Goal: Check status: Check status

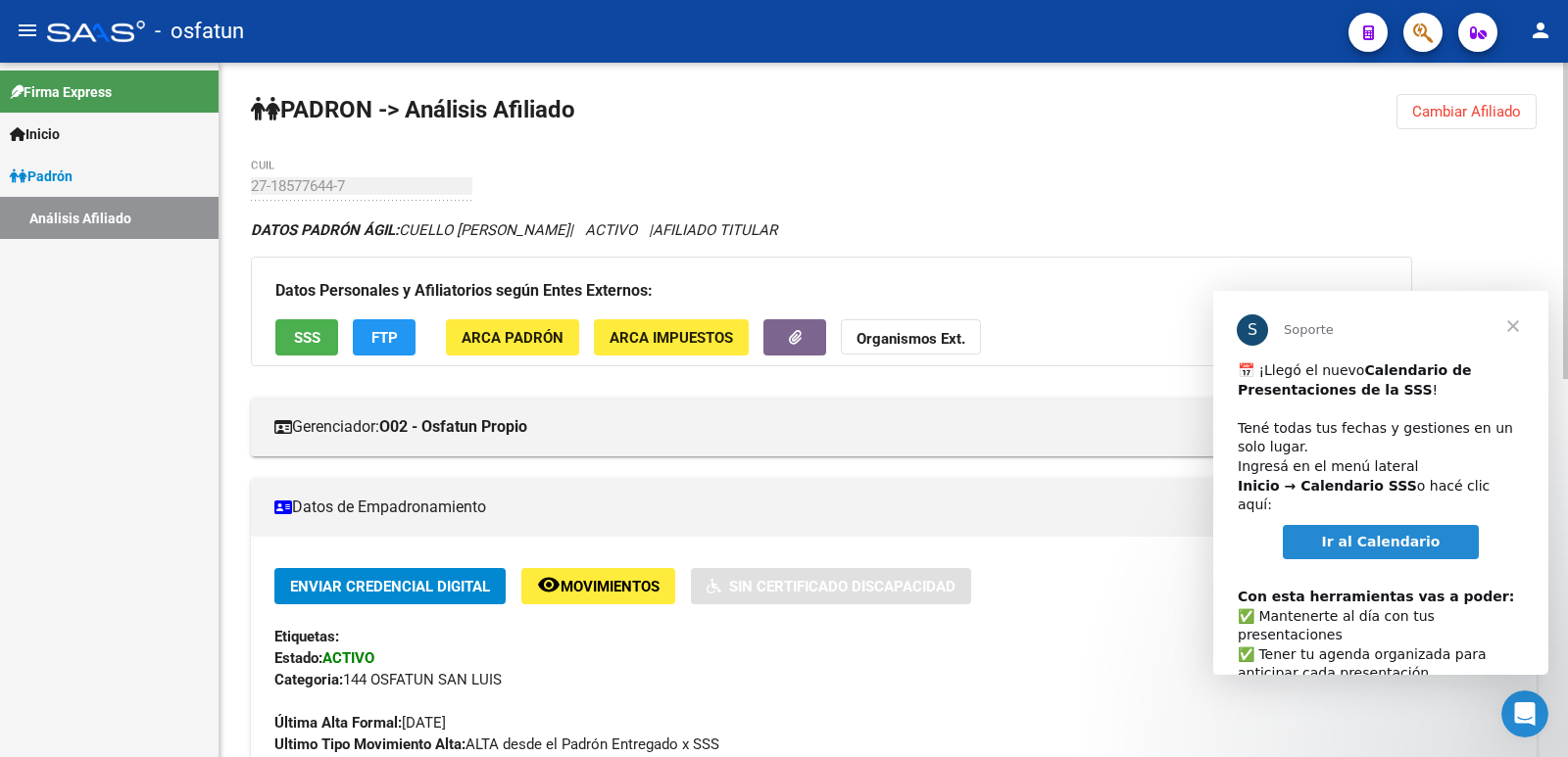
click at [1499, 116] on span "Cambiar Afiliado" at bounding box center [1467, 112] width 108 height 18
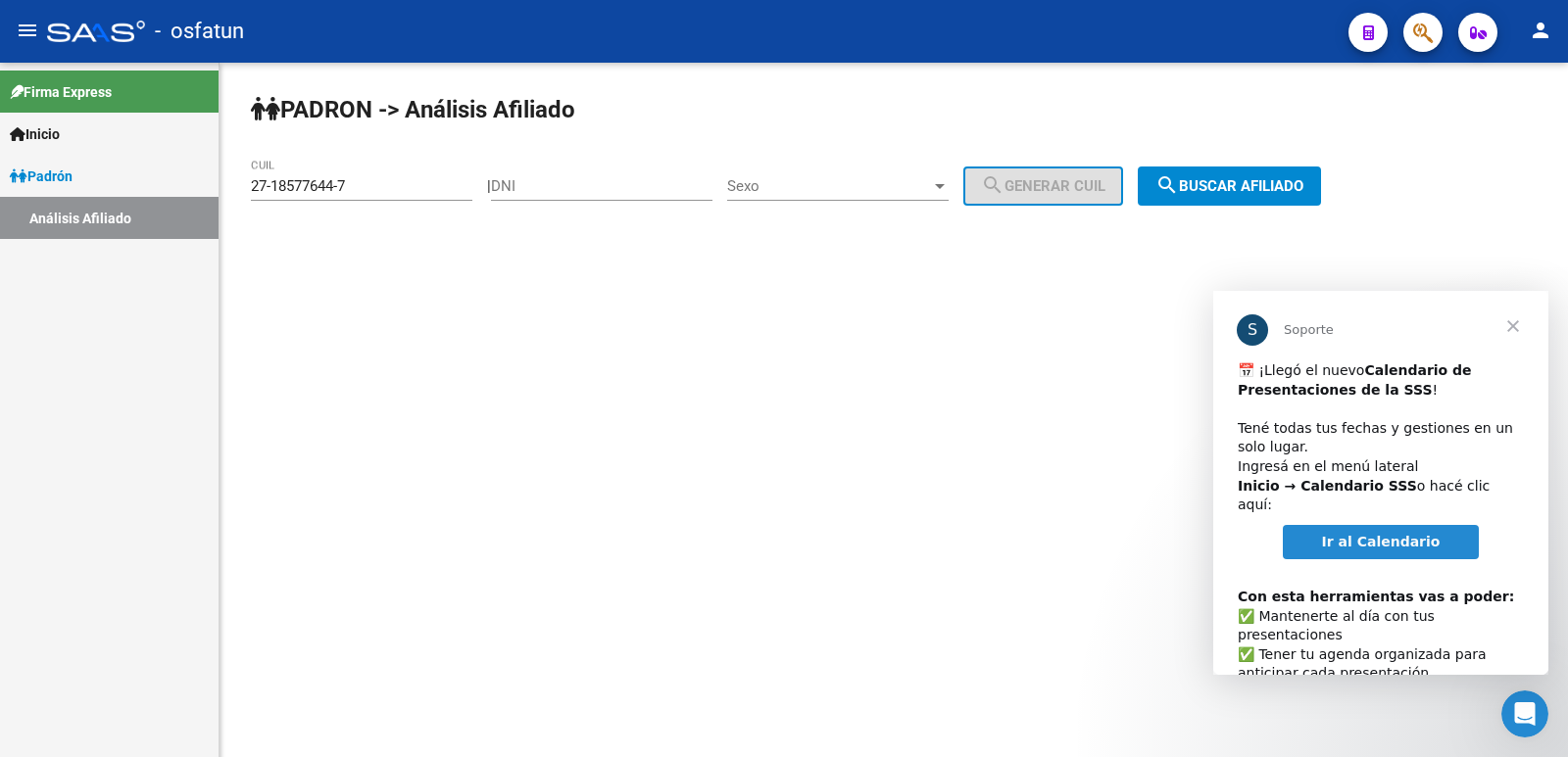
click at [615, 207] on div "DNI" at bounding box center [602, 189] width 222 height 61
click at [614, 201] on div "DNI" at bounding box center [602, 189] width 222 height 61
click at [618, 181] on input "DNI" at bounding box center [602, 186] width 222 height 18
paste input "14532363"
type input "14532363"
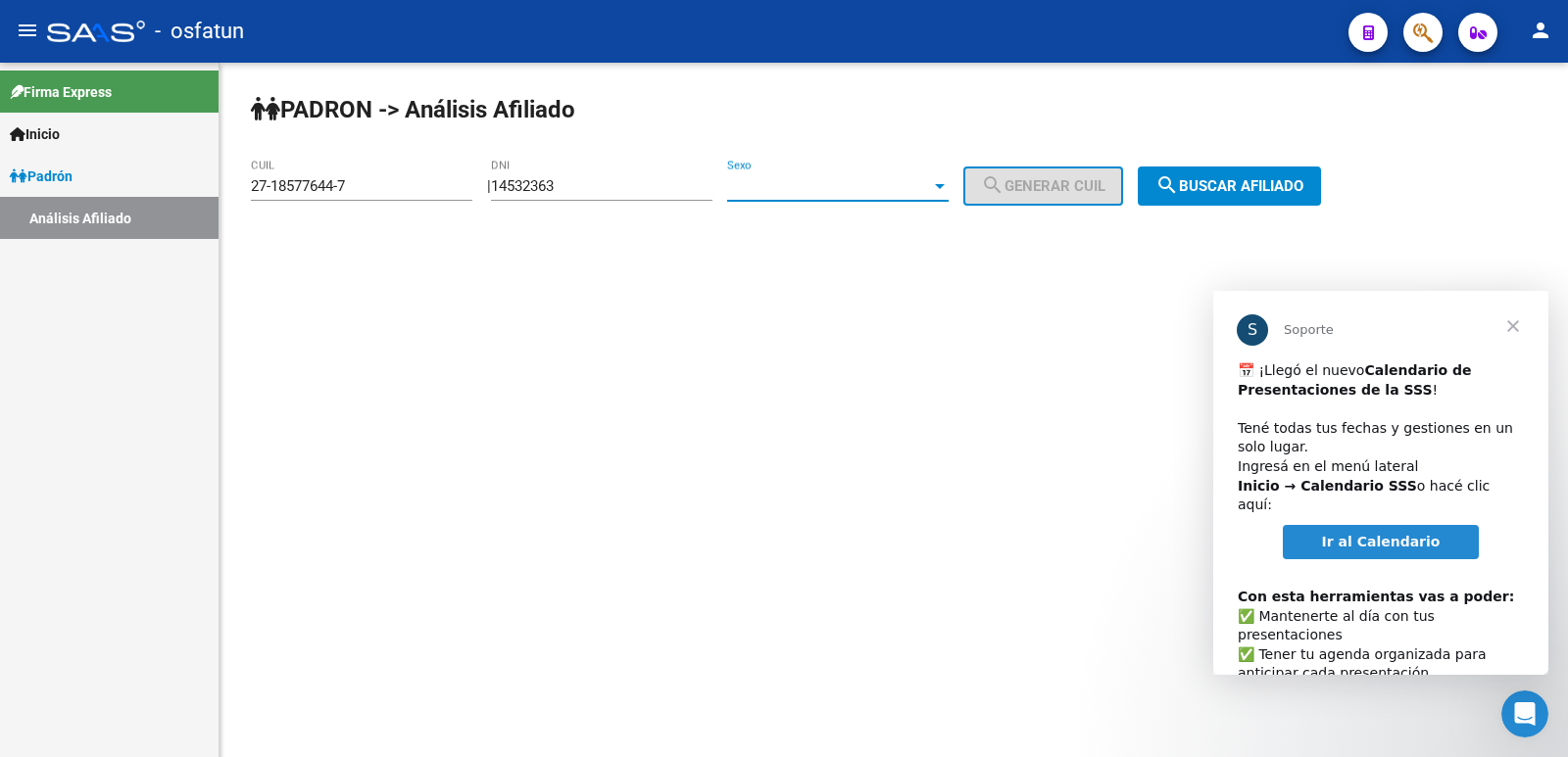
click at [770, 189] on span "Sexo" at bounding box center [829, 186] width 204 height 18
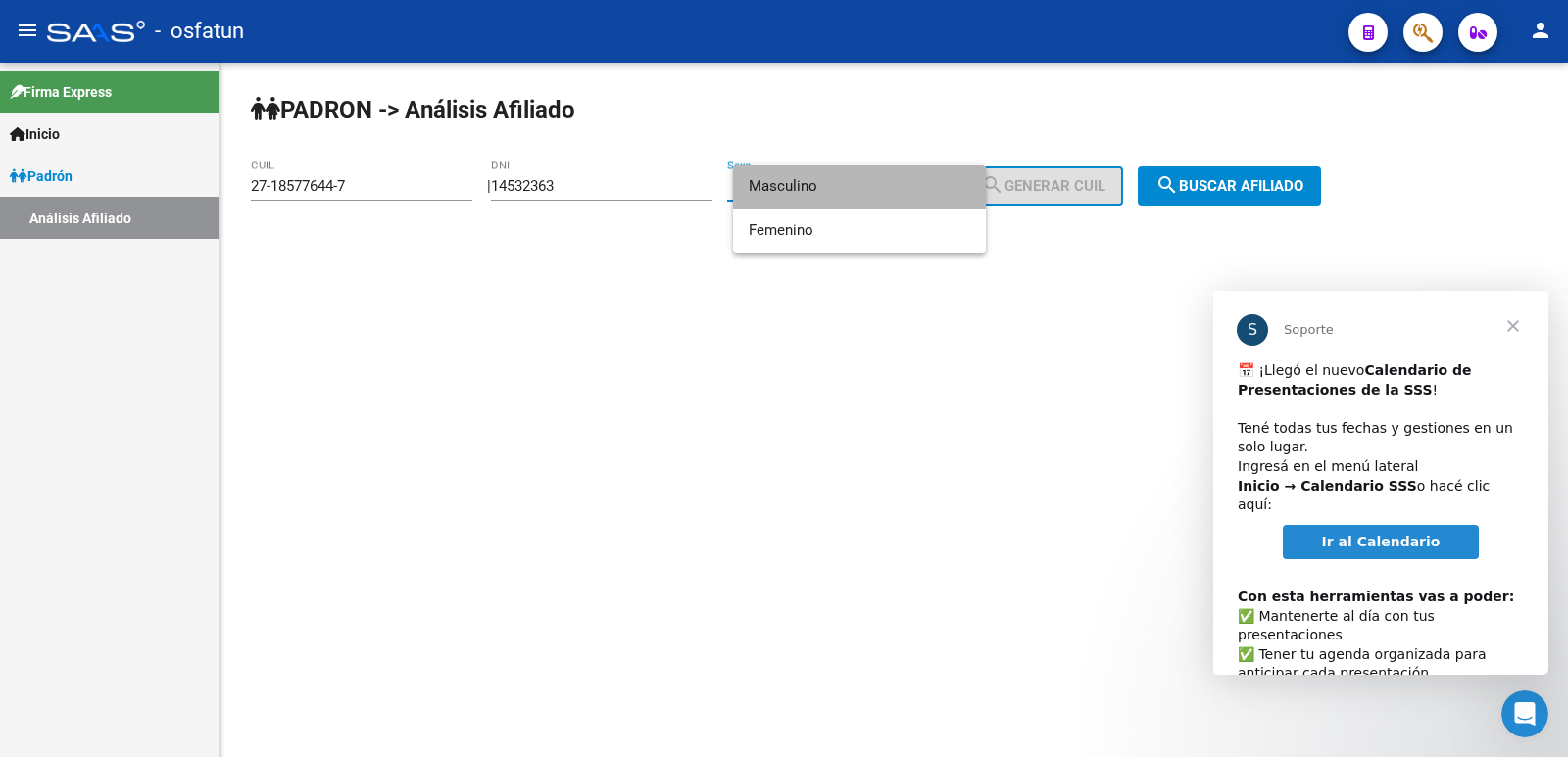
drag, startPoint x: 810, startPoint y: 187, endPoint x: 1093, endPoint y: 185, distance: 283.0
click at [811, 186] on span "Masculino" at bounding box center [859, 186] width 222 height 44
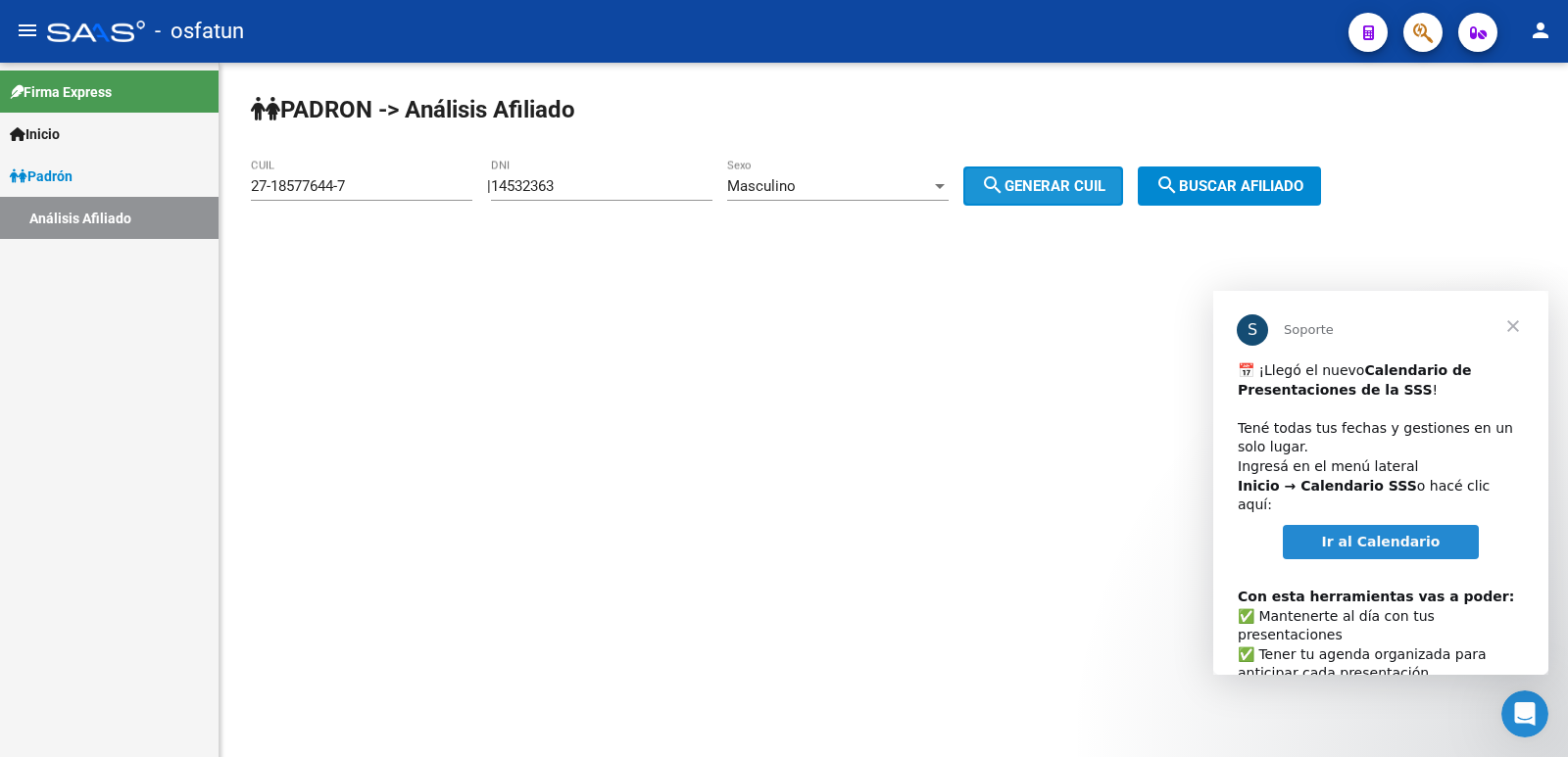
click at [1089, 188] on span "search Generar CUIL" at bounding box center [1043, 186] width 124 height 18
type input "20-14532363-1"
click at [1248, 188] on span "search Buscar afiliado" at bounding box center [1229, 186] width 148 height 18
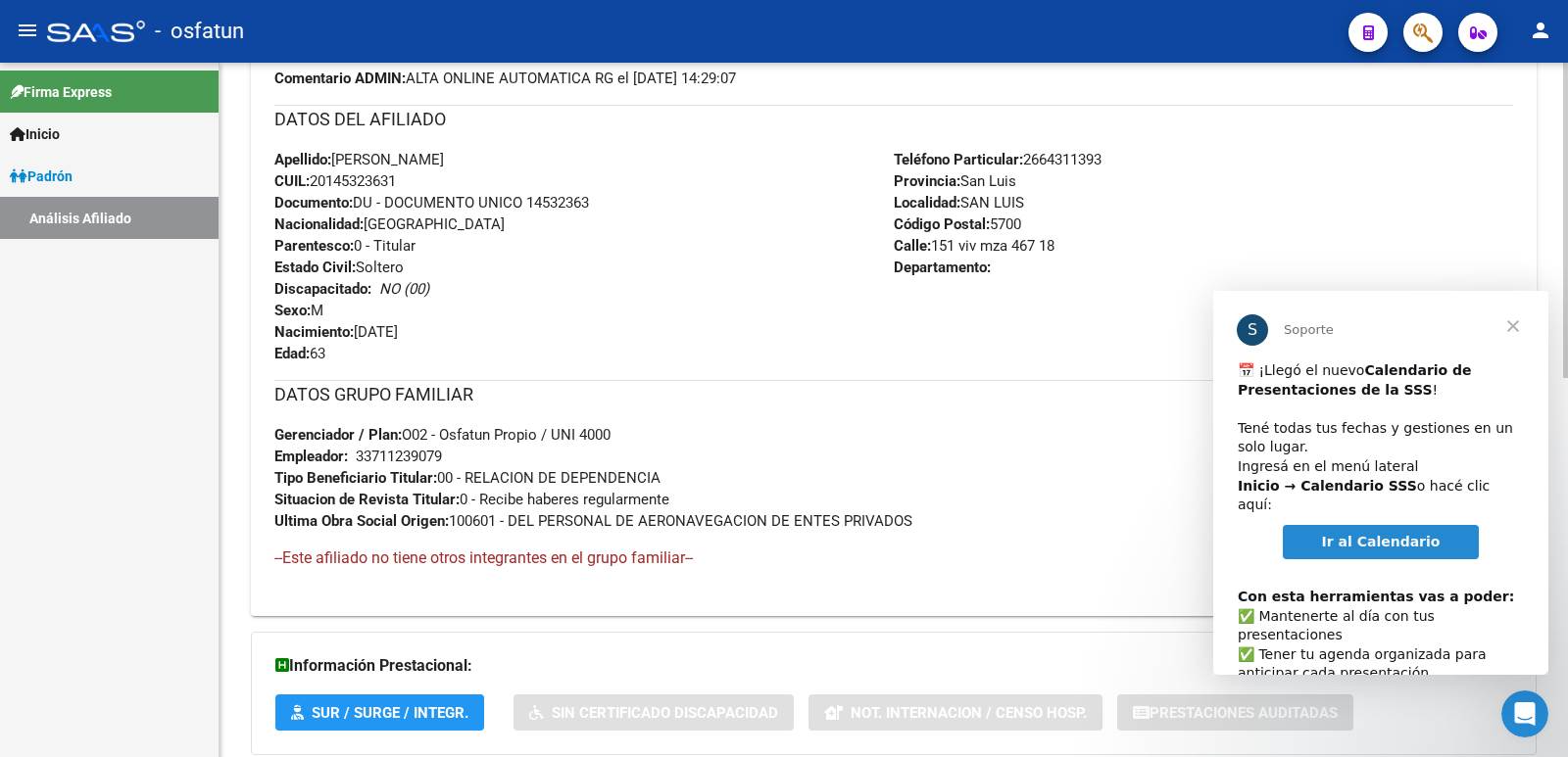
scroll to position [850, 0]
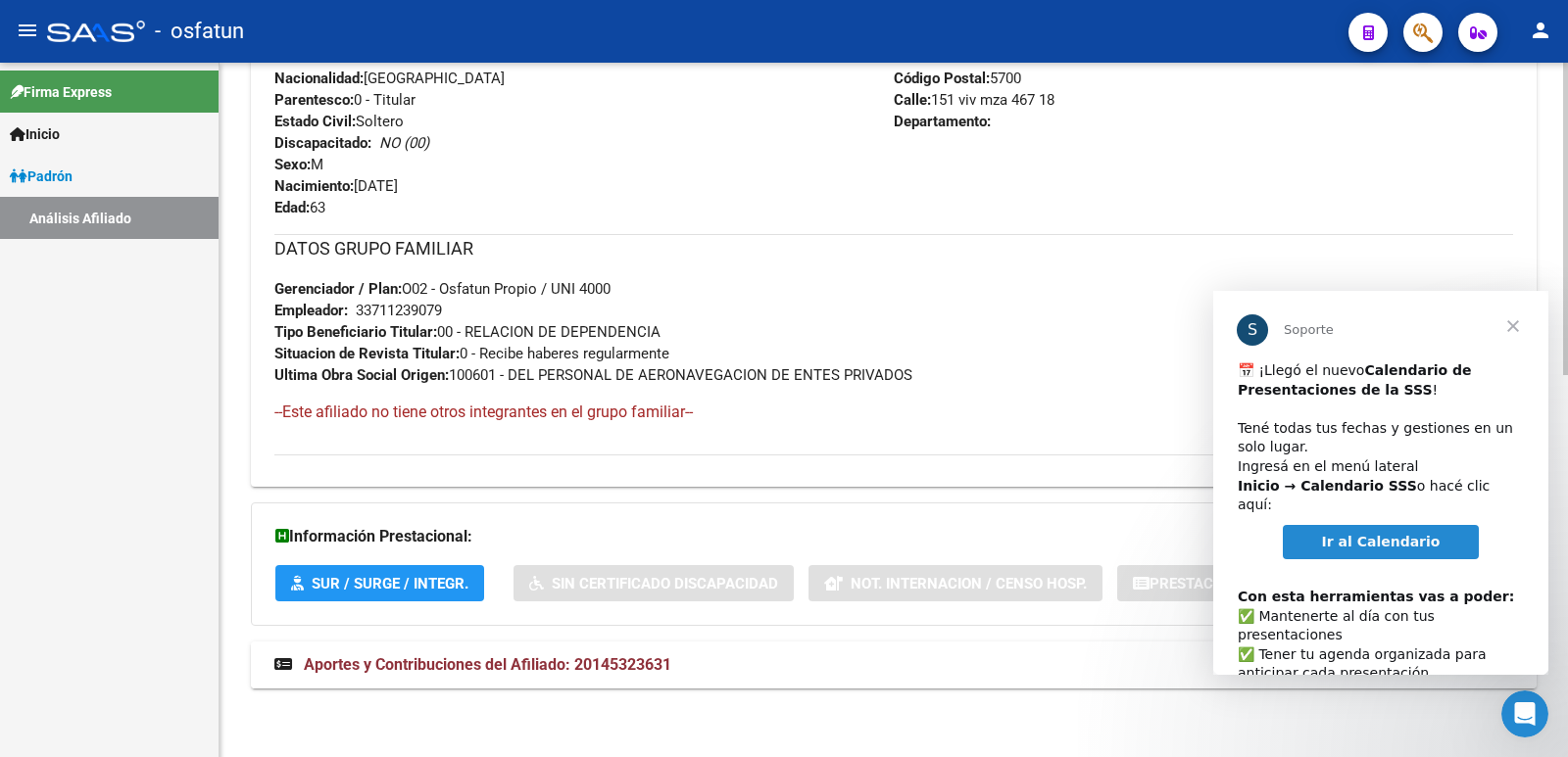
click at [567, 667] on span "Aportes y Contribuciones del Afiliado: 20145323631" at bounding box center [488, 664] width 367 height 19
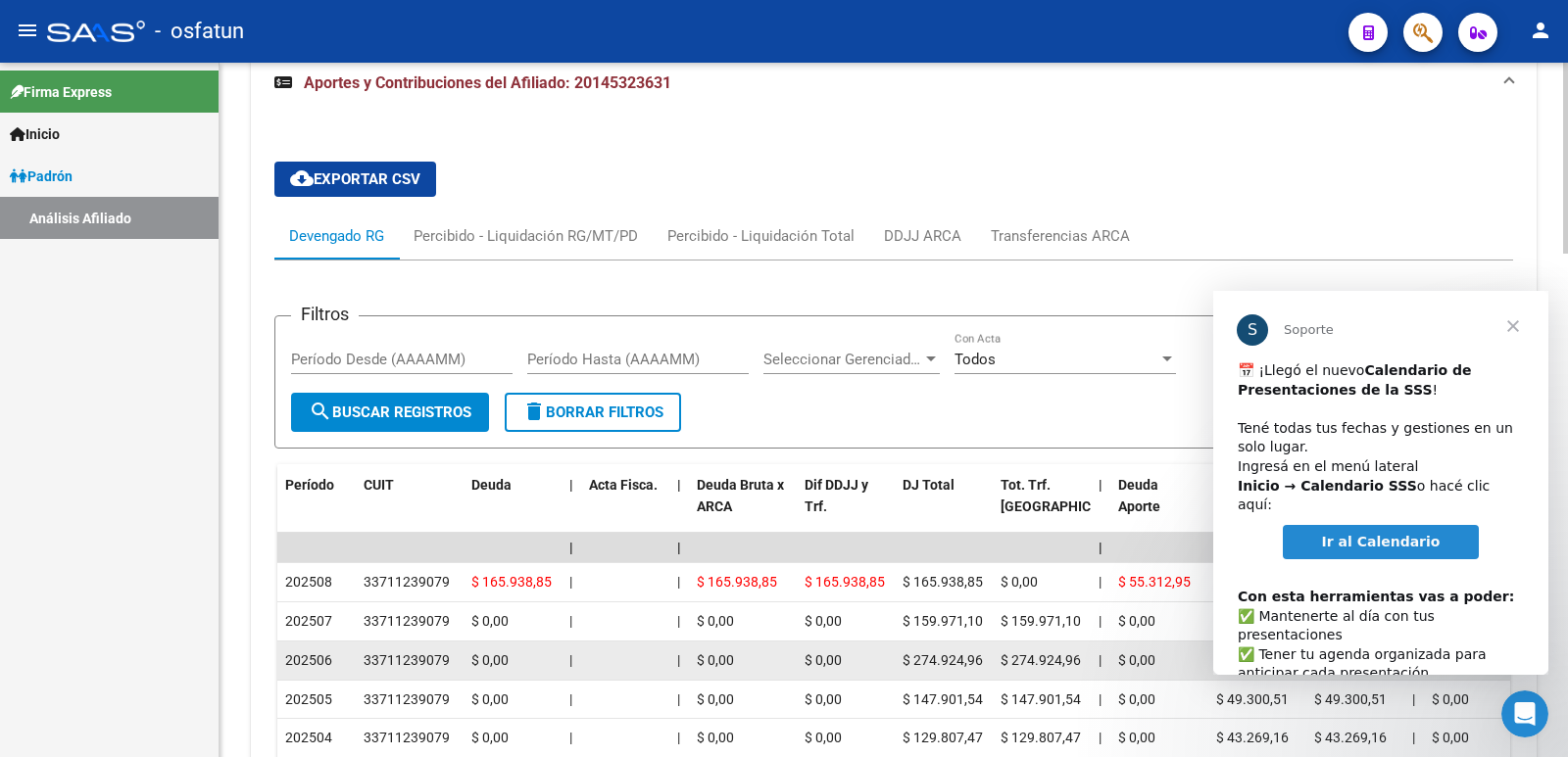
scroll to position [1342, 0]
